Goal: Task Accomplishment & Management: Use online tool/utility

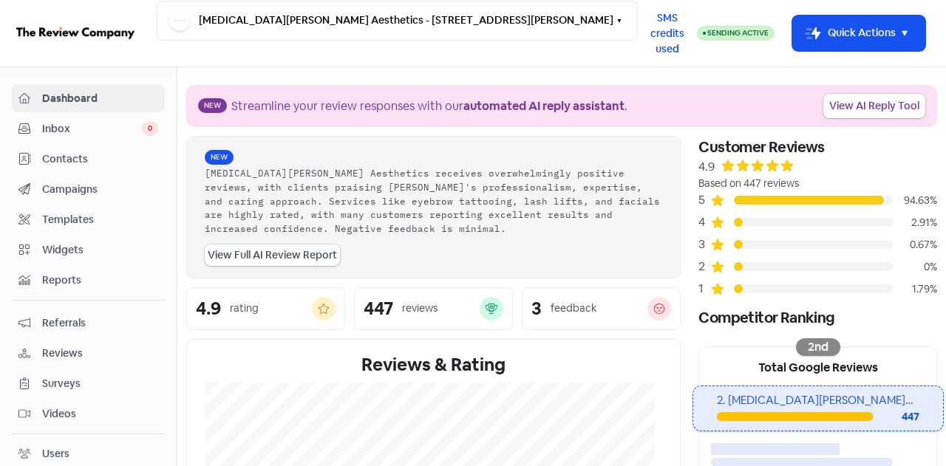
drag, startPoint x: 0, startPoint y: 0, endPoint x: 79, endPoint y: 158, distance: 176.8
click at [79, 160] on span "Contacts" at bounding box center [100, 160] width 116 height 16
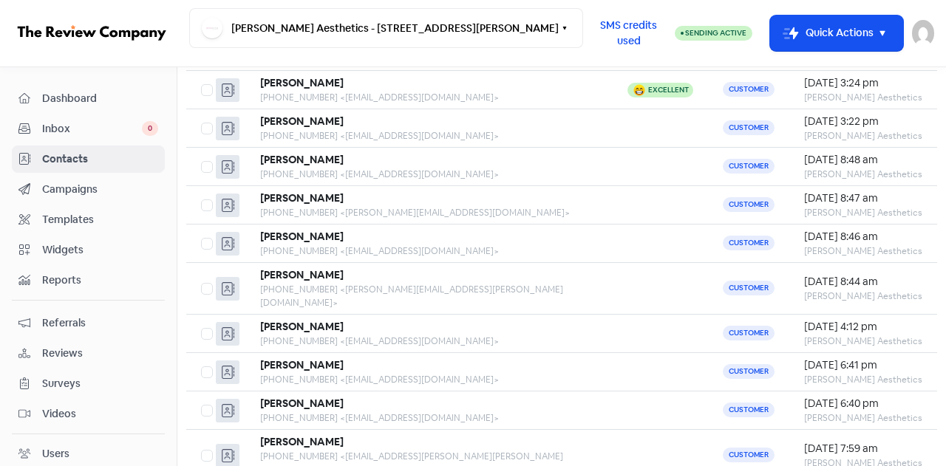
scroll to position [157, 0]
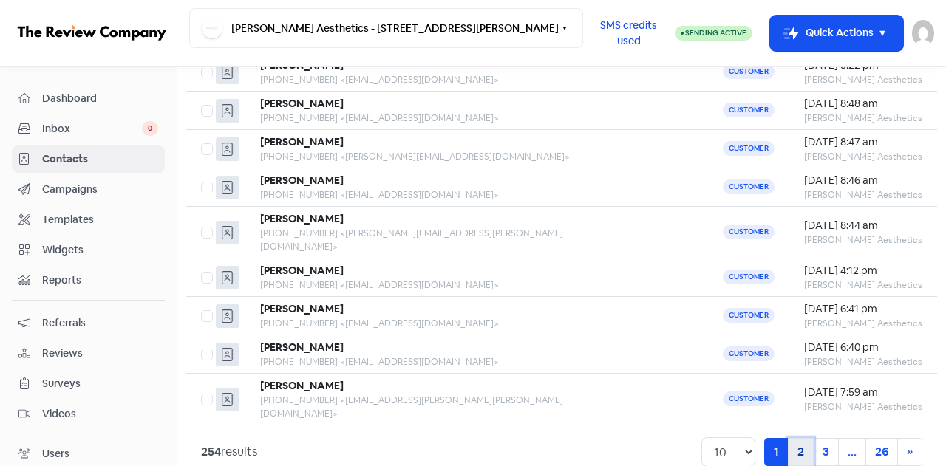
click at [792, 438] on link "2" at bounding box center [801, 452] width 26 height 28
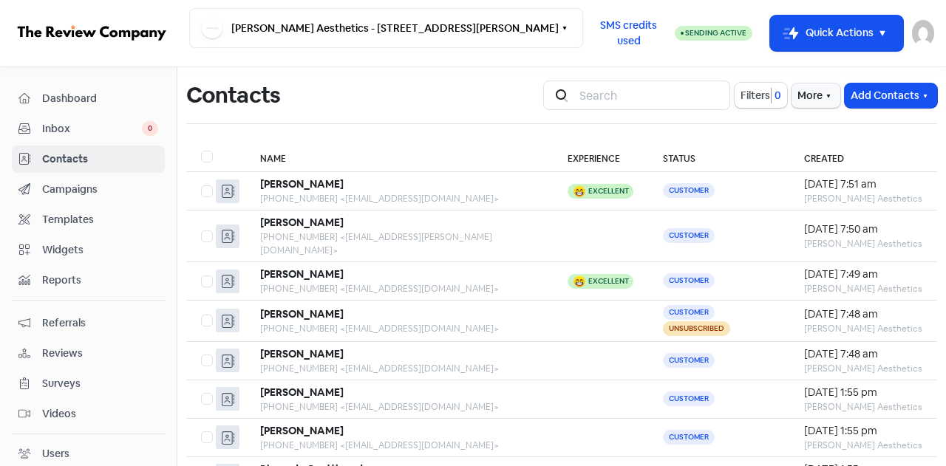
click at [73, 160] on span "Contacts" at bounding box center [100, 160] width 116 height 16
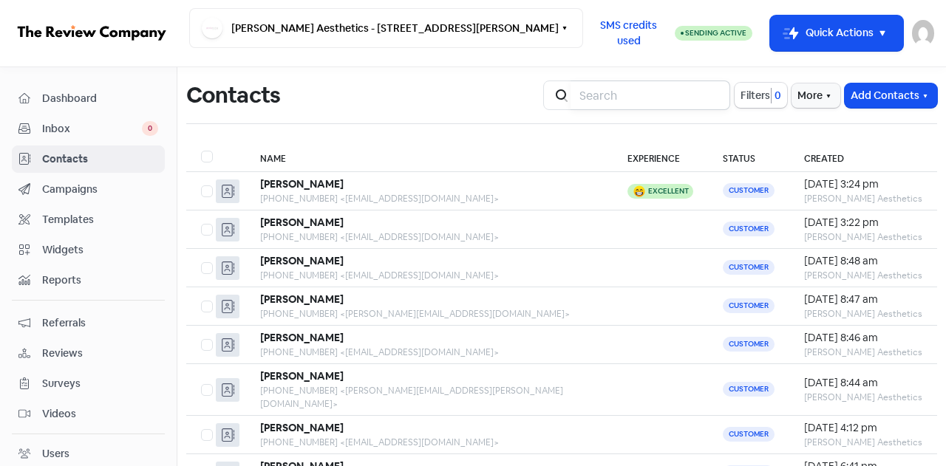
click at [627, 92] on input "search" at bounding box center [651, 96] width 160 height 30
type input "janettecriggs@gmail.com"
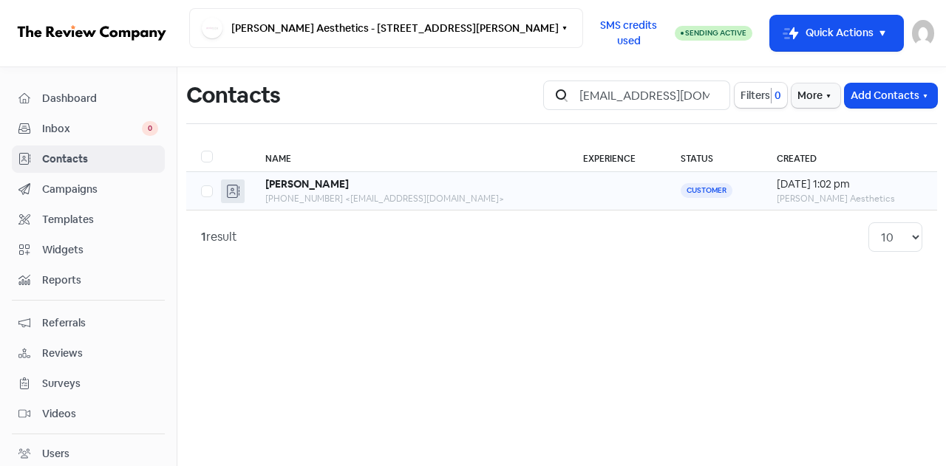
click at [370, 197] on div "+61402288131 <janettecriggs@gmail.com>" at bounding box center [409, 198] width 288 height 13
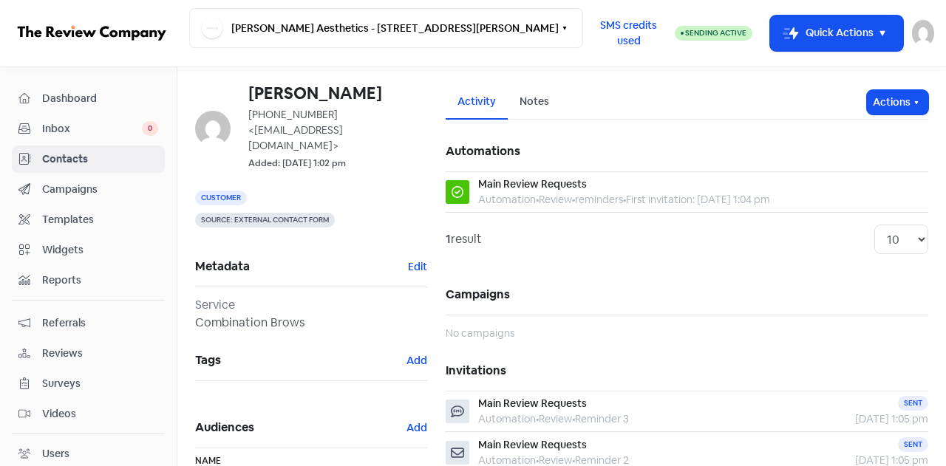
click at [67, 153] on span "Contacts" at bounding box center [100, 160] width 116 height 16
